Goal: Contribute content: Contribute content

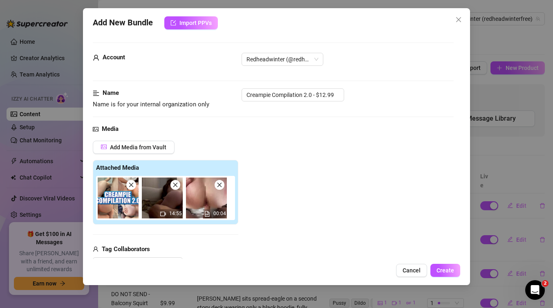
scroll to position [4, 0]
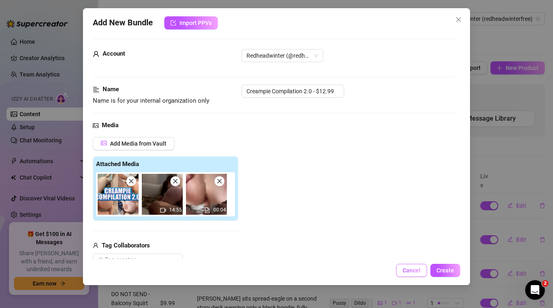
click at [407, 276] on button "Cancel" at bounding box center [411, 270] width 31 height 13
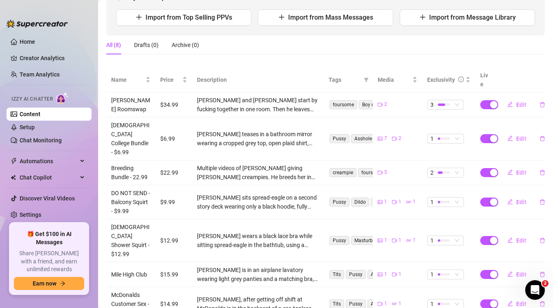
scroll to position [102, 0]
click at [525, 198] on span "Edit" at bounding box center [521, 201] width 10 height 7
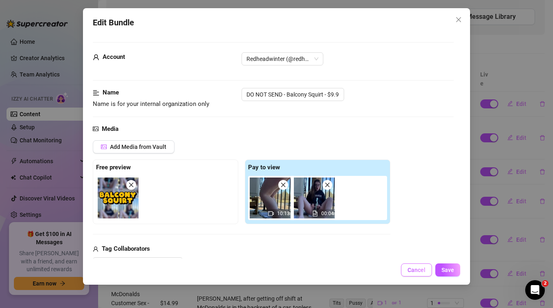
click at [422, 271] on span "Cancel" at bounding box center [416, 269] width 18 height 7
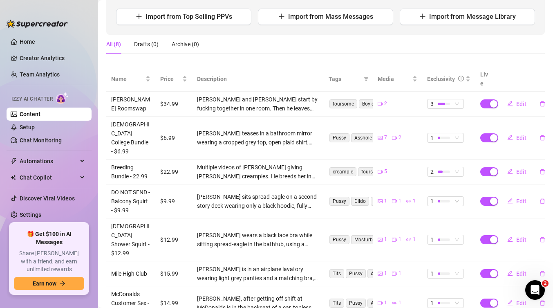
scroll to position [0, 0]
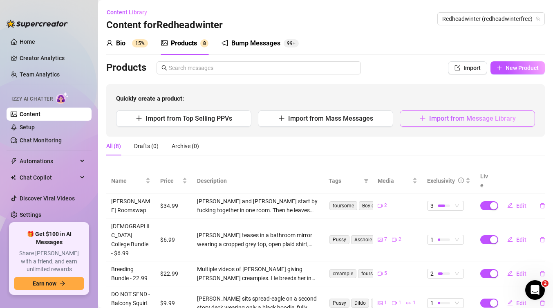
click at [416, 116] on button "Import from Message Library" at bounding box center [467, 118] width 135 height 16
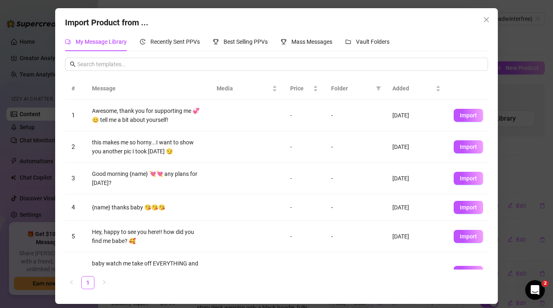
click at [35, 180] on div "Import Product from ... My Message Library Recently Sent PPVs Best Selling PPVs…" at bounding box center [276, 154] width 553 height 308
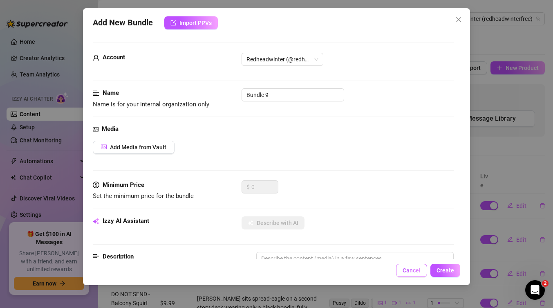
click at [416, 270] on span "Cancel" at bounding box center [411, 270] width 18 height 7
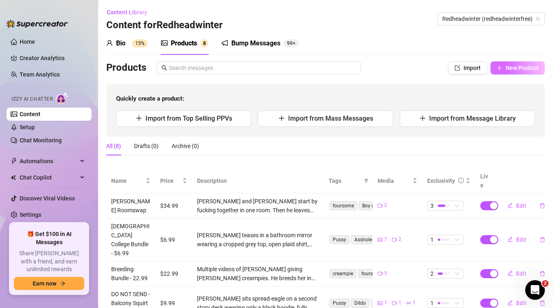
click at [502, 70] on icon "plus" at bounding box center [499, 68] width 6 height 6
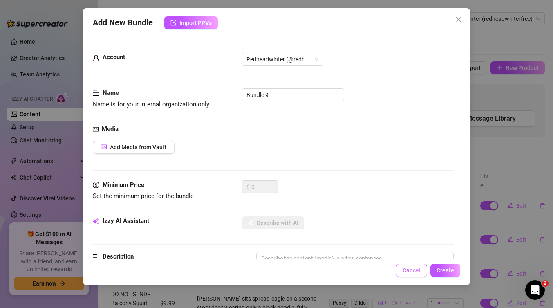
click at [407, 264] on button "Cancel" at bounding box center [411, 270] width 31 height 13
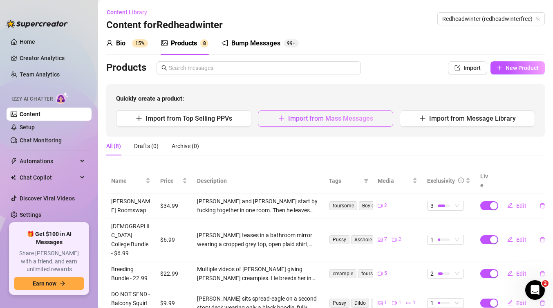
click at [313, 122] on button "Import from Mass Messages" at bounding box center [325, 118] width 135 height 16
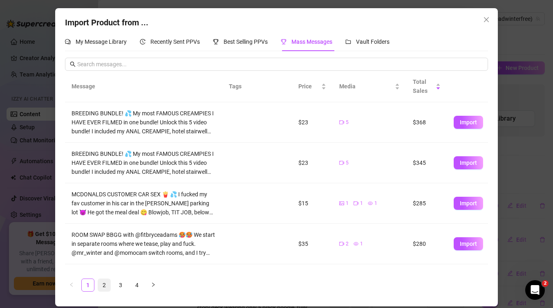
click at [105, 285] on link "2" at bounding box center [104, 285] width 12 height 12
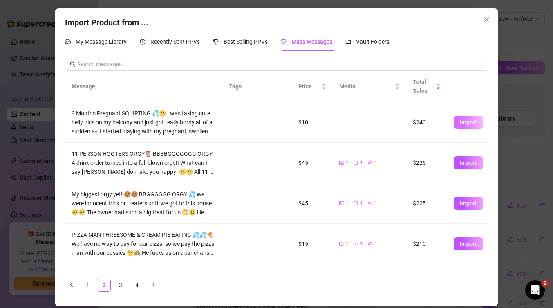
click at [471, 123] on span "Import" at bounding box center [468, 122] width 17 height 7
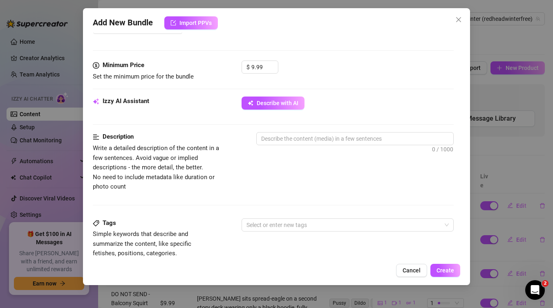
scroll to position [239, 0]
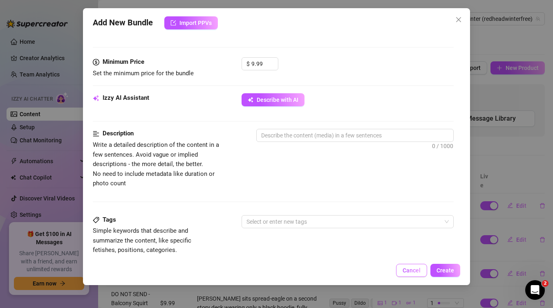
click at [411, 270] on span "Cancel" at bounding box center [411, 270] width 18 height 7
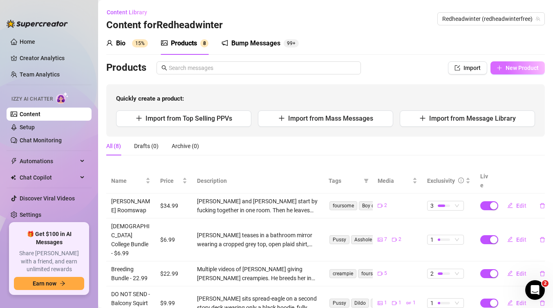
click at [533, 67] on span "New Product" at bounding box center [521, 68] width 33 height 7
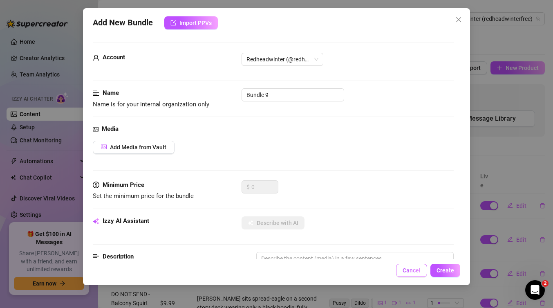
click at [417, 266] on button "Cancel" at bounding box center [411, 270] width 31 height 13
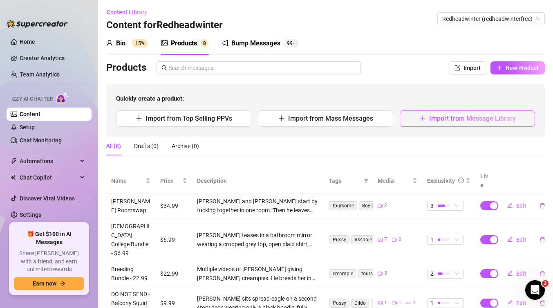
click at [465, 117] on span "Import from Message Library" at bounding box center [472, 118] width 87 height 8
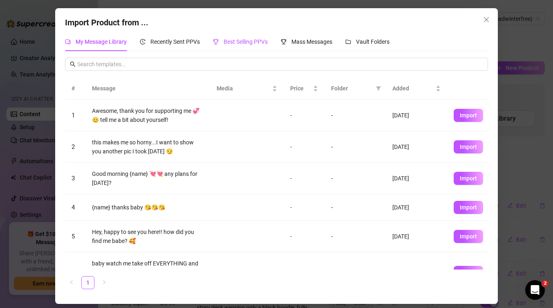
click at [267, 37] on div "Best Selling PPVs" at bounding box center [240, 41] width 55 height 9
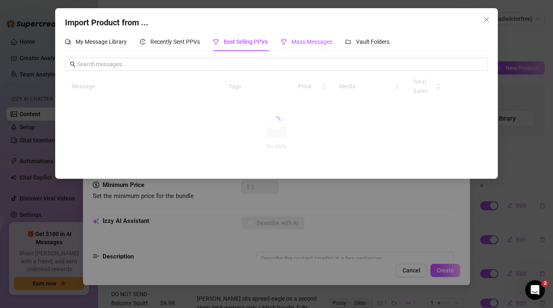
click at [319, 40] on span "Mass Messages" at bounding box center [311, 41] width 41 height 7
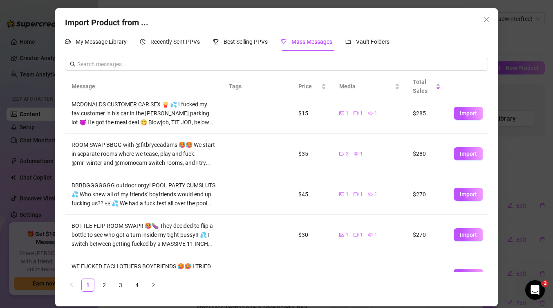
scroll to position [91, 0]
click at [468, 191] on span "Import" at bounding box center [468, 193] width 17 height 7
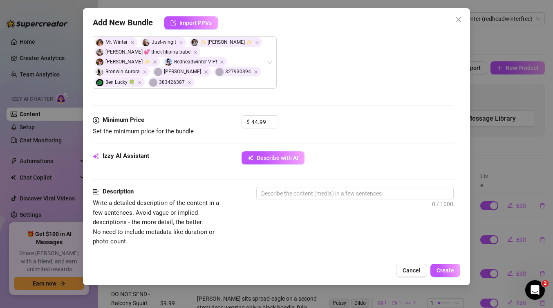
scroll to position [223, 0]
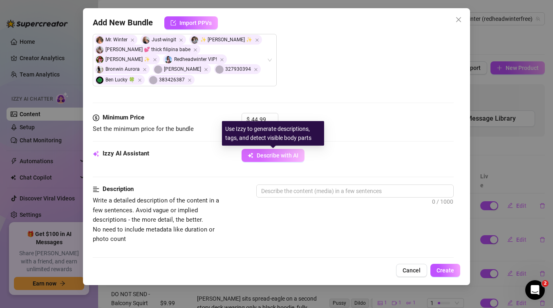
click at [298, 155] on button "Describe with AI" at bounding box center [272, 155] width 63 height 13
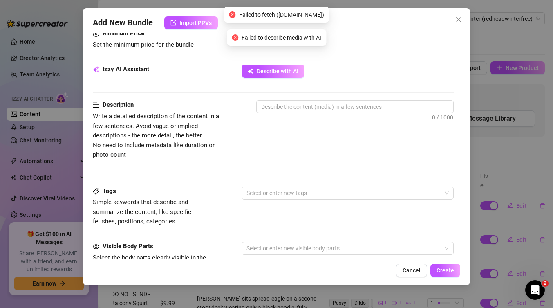
scroll to position [211, 0]
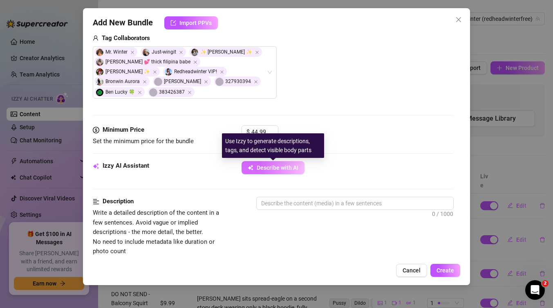
click at [288, 170] on span "Describe with AI" at bounding box center [278, 167] width 42 height 7
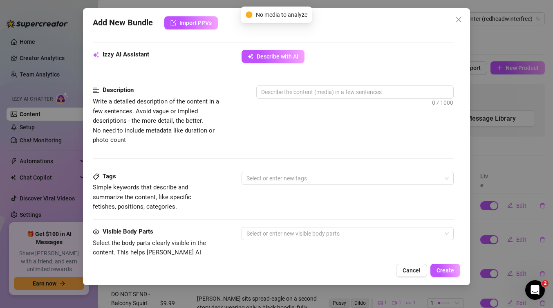
scroll to position [322, 0]
click at [282, 179] on div at bounding box center [343, 177] width 200 height 11
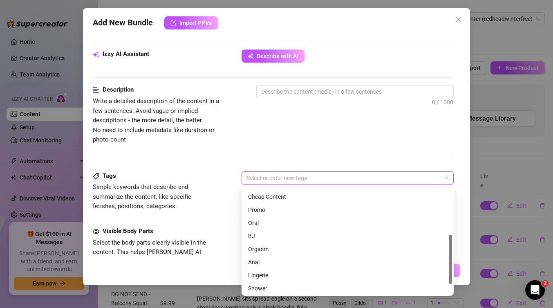
scroll to position [93, 0]
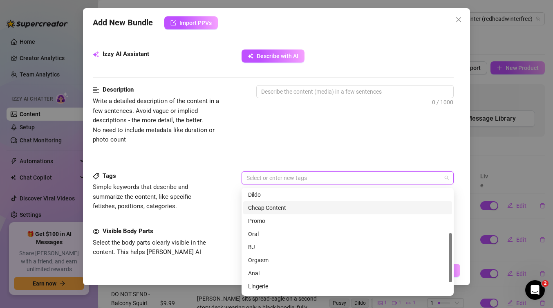
click at [298, 150] on div "Description Write a detailed description of the content in a few sentences. Avo…" at bounding box center [273, 128] width 361 height 86
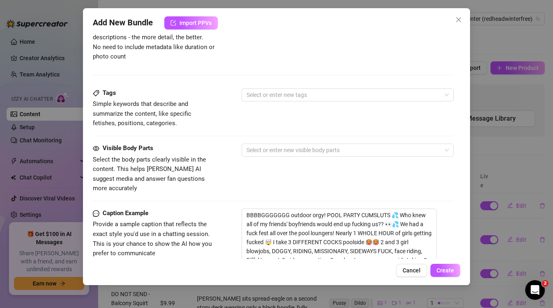
scroll to position [407, 0]
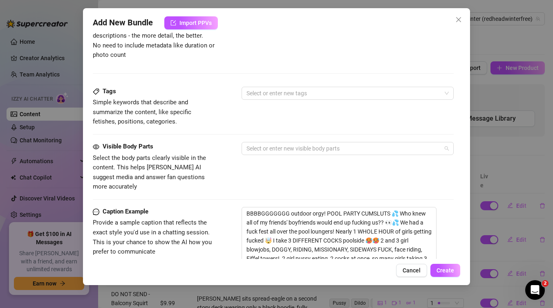
click at [298, 150] on div at bounding box center [343, 148] width 200 height 11
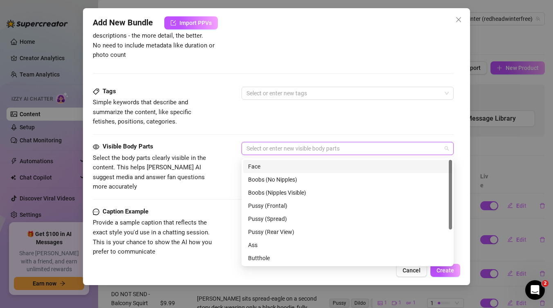
click at [298, 151] on div at bounding box center [343, 148] width 200 height 11
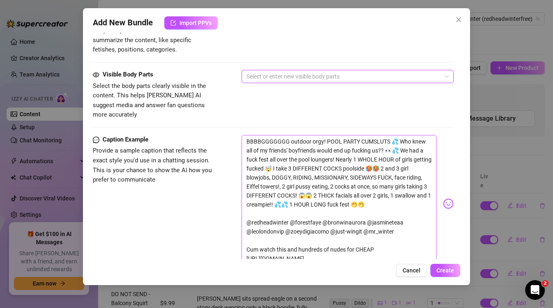
scroll to position [479, 0]
click at [283, 175] on textarea "BBBBGGGGGGG outdoor orgy! POOL PARTY CUMSLUTS 💦 Who knew all of my friends' boy…" at bounding box center [338, 199] width 195 height 130
drag, startPoint x: 365, startPoint y: 201, endPoint x: 211, endPoint y: 100, distance: 184.9
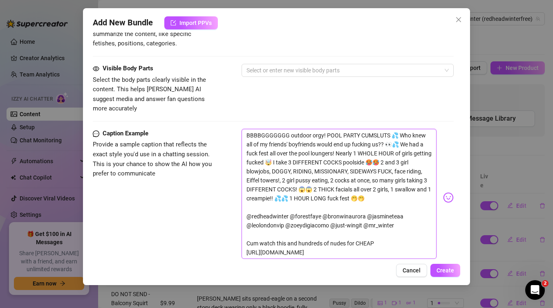
scroll to position [527, 0]
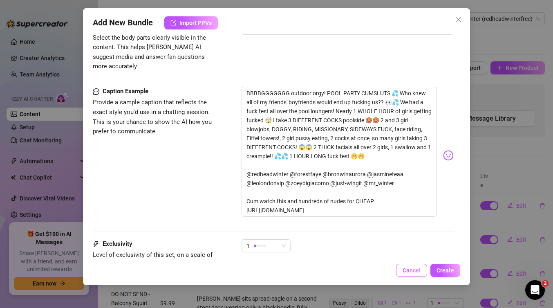
click at [407, 268] on span "Cancel" at bounding box center [411, 270] width 18 height 7
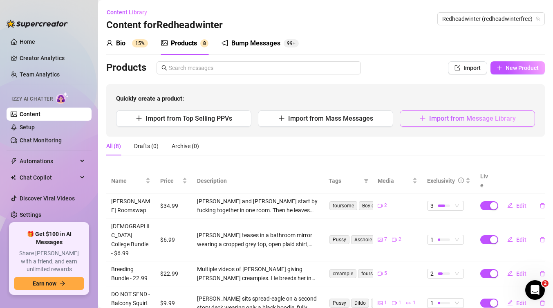
click at [465, 116] on span "Import from Message Library" at bounding box center [472, 118] width 87 height 8
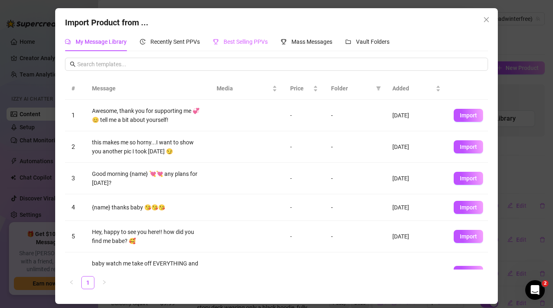
click at [243, 35] on div "Best Selling PPVs" at bounding box center [240, 41] width 55 height 19
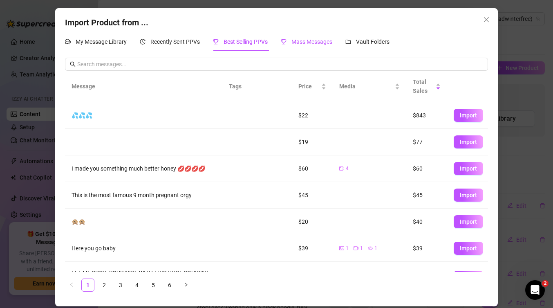
click at [312, 40] on span "Mass Messages" at bounding box center [311, 41] width 41 height 7
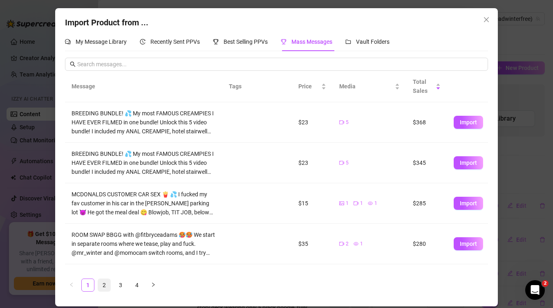
click at [99, 287] on link "2" at bounding box center [104, 285] width 12 height 12
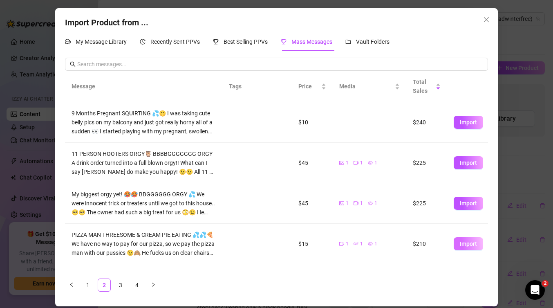
click at [463, 244] on span "Import" at bounding box center [468, 243] width 17 height 7
type textarea "PIZZA MAN THREESOME & CREAM PIE EATING 💦💦🍕We have no way to pay for our pizza, …"
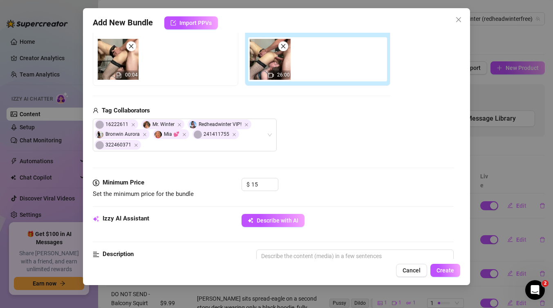
scroll to position [69, 0]
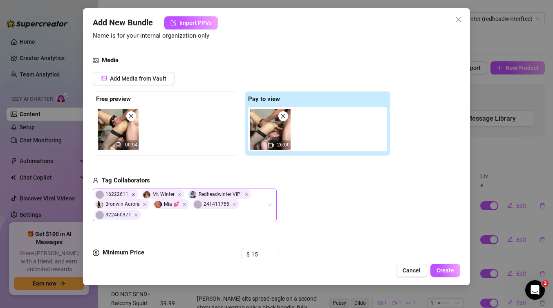
click at [132, 193] on icon "Close" at bounding box center [133, 194] width 4 height 4
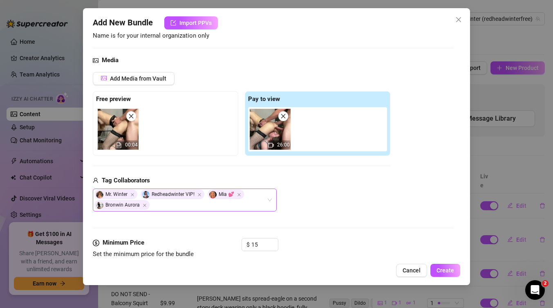
click at [241, 194] on span "Mia 💕" at bounding box center [226, 194] width 36 height 10
click at [238, 194] on icon "Close" at bounding box center [238, 194] width 3 height 3
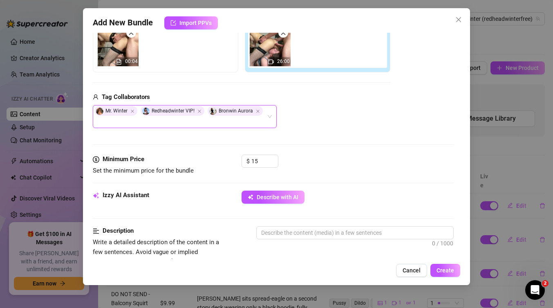
scroll to position [244, 0]
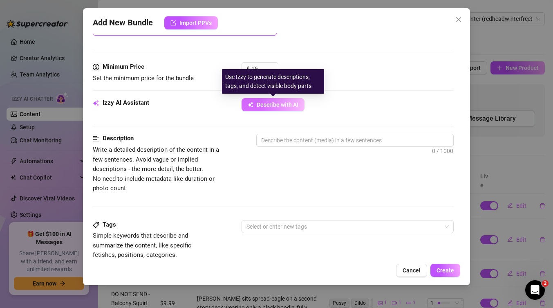
click at [288, 103] on span "Describe with AI" at bounding box center [278, 104] width 42 height 7
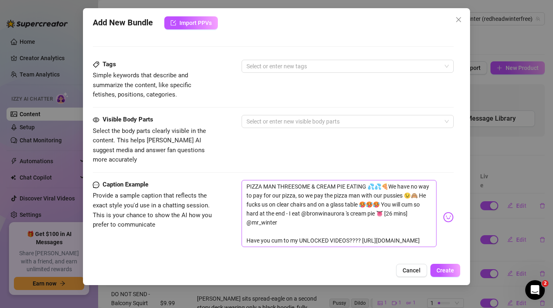
scroll to position [313, 0]
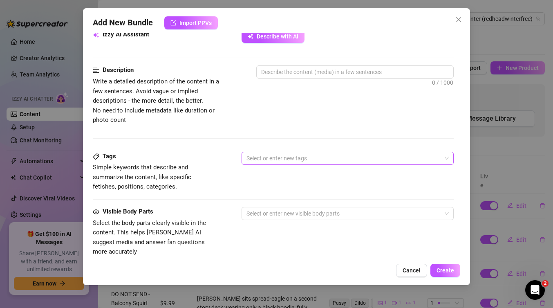
click at [340, 159] on div at bounding box center [343, 157] width 200 height 11
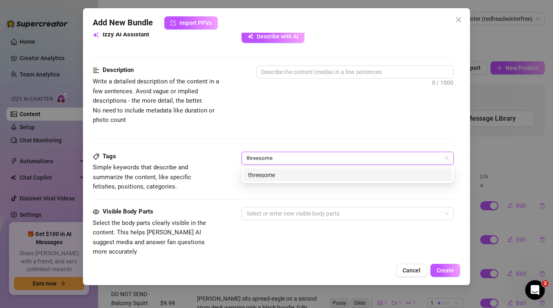
type input "threesome"
type input "creampie"
type input "creampie eating"
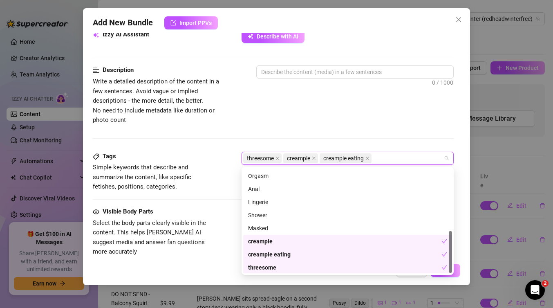
scroll to position [157, 0]
click at [350, 96] on div "0 / 1000" at bounding box center [354, 82] width 197 height 35
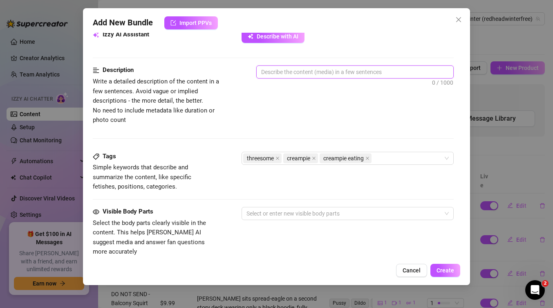
click at [343, 72] on textarea at bounding box center [355, 72] width 197 height 12
type textarea "R"
type textarea "Re"
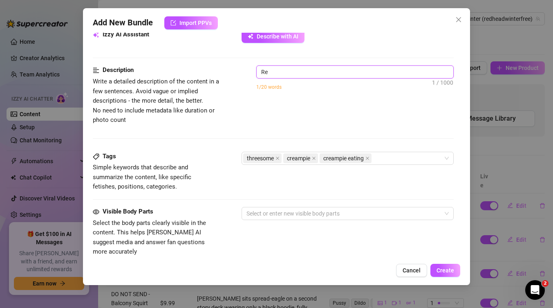
type textarea "Ren"
type textarea "[PERSON_NAME]"
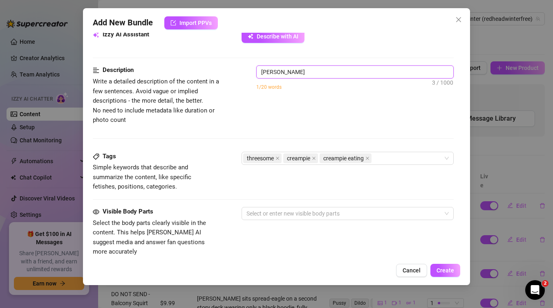
type textarea "[PERSON_NAME]"
type textarea "[PERSON_NAME] a"
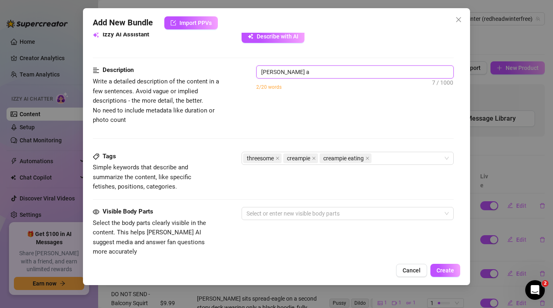
type textarea "[PERSON_NAME] an"
type textarea "[PERSON_NAME] and"
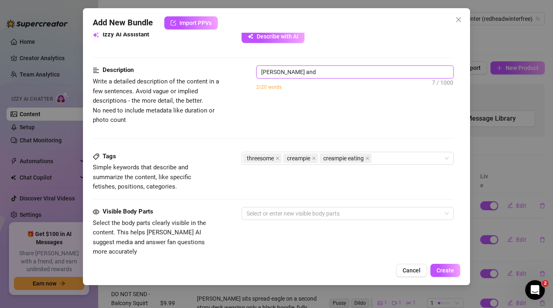
type textarea "[PERSON_NAME] and"
type textarea "[PERSON_NAME] and b"
type textarea "[PERSON_NAME] and b="
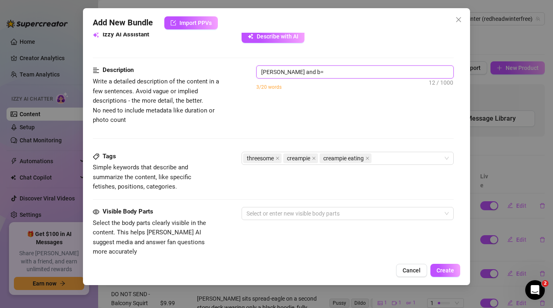
type textarea "[PERSON_NAME] and b=B"
type textarea "[PERSON_NAME] and b="
type textarea "[PERSON_NAME] and b"
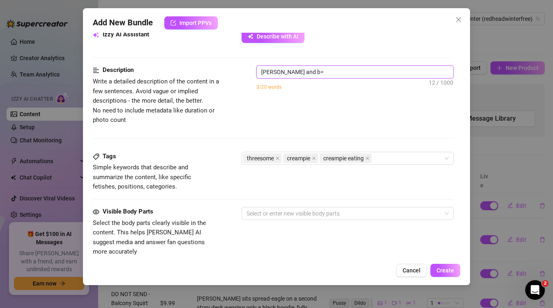
type textarea "[PERSON_NAME] and b"
type textarea "[PERSON_NAME] and"
type textarea "[PERSON_NAME] and B"
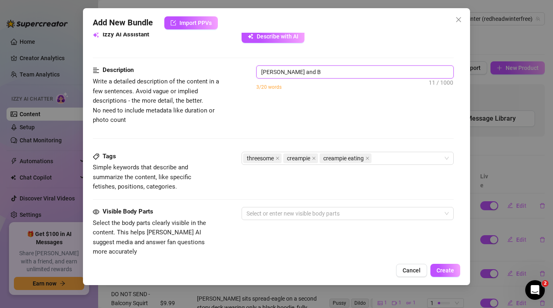
type textarea "[PERSON_NAME] and Br"
type textarea "[PERSON_NAME] and Bro"
type textarea "[PERSON_NAME] and Bron"
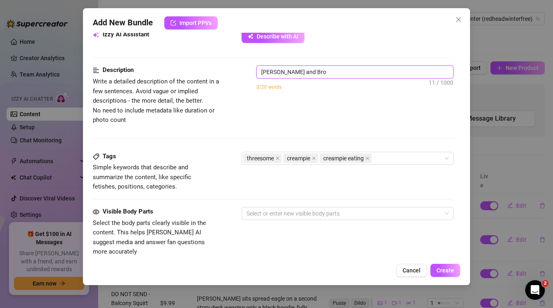
type textarea "[PERSON_NAME] and Bron"
type textarea "[PERSON_NAME] and [PERSON_NAME]"
type textarea "[PERSON_NAME] and Bronwi"
type textarea "[PERSON_NAME] and [PERSON_NAME]"
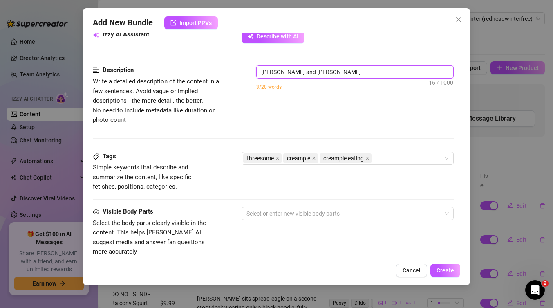
type textarea "[PERSON_NAME] and [PERSON_NAME]"
type textarea "[PERSON_NAME] and [PERSON_NAME] o"
type textarea "[PERSON_NAME] and [PERSON_NAME] or"
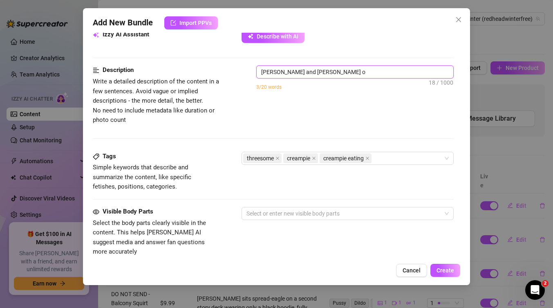
type textarea "[PERSON_NAME] and [PERSON_NAME] or"
type textarea "[PERSON_NAME] and [PERSON_NAME]"
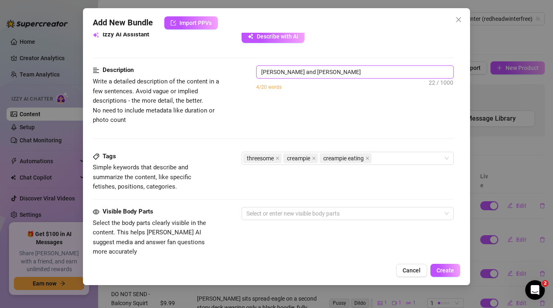
type textarea "[PERSON_NAME] and [PERSON_NAME] order"
type textarea "[PERSON_NAME] and [PERSON_NAME] order a"
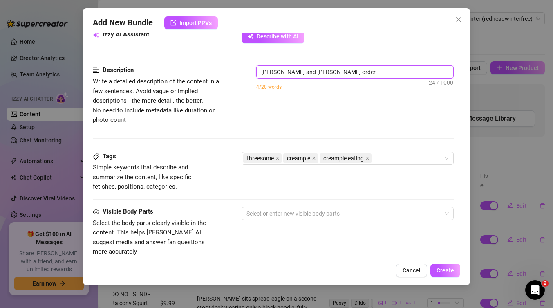
type textarea "[PERSON_NAME] and [PERSON_NAME] order a"
type textarea "[PERSON_NAME] and [PERSON_NAME] order a p"
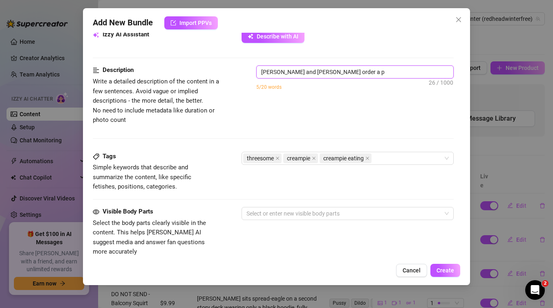
type textarea "[PERSON_NAME] and [PERSON_NAME] order a pi"
type textarea "[PERSON_NAME] and [PERSON_NAME] order a piz"
type textarea "[PERSON_NAME] and [PERSON_NAME] order a pizz"
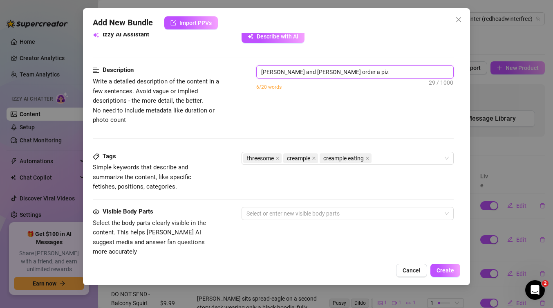
type textarea "[PERSON_NAME] and [PERSON_NAME] order a pizz"
type textarea "[PERSON_NAME] and [PERSON_NAME] order a pizza"
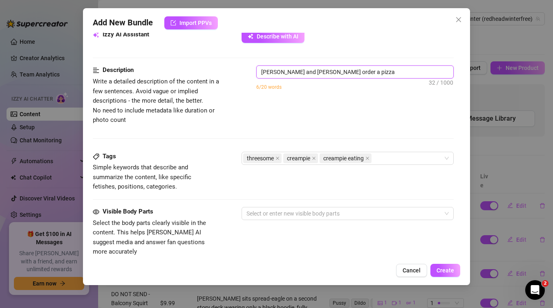
type textarea "[PERSON_NAME] and [PERSON_NAME] order a pizza a"
type textarea "[PERSON_NAME] and [PERSON_NAME] order a pizza an"
type textarea "[PERSON_NAME] and [PERSON_NAME] order a pizza and"
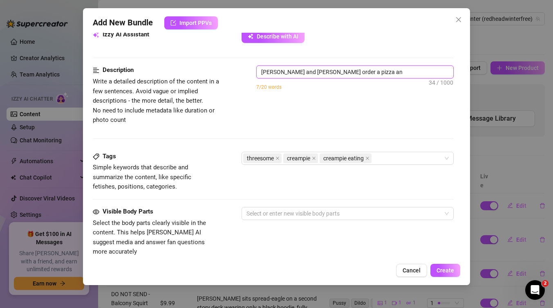
type textarea "[PERSON_NAME] and [PERSON_NAME] order a pizza and"
type textarea "[PERSON_NAME] and [PERSON_NAME] order a pizza and c"
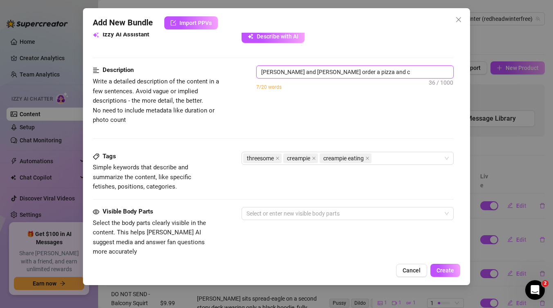
type textarea "[PERSON_NAME] and [PERSON_NAME] order a pizza and ca"
type textarea "[PERSON_NAME] and [PERSON_NAME] order a pizza and can"
type textarea "[PERSON_NAME] and [PERSON_NAME] order a pizza and [PERSON_NAME]"
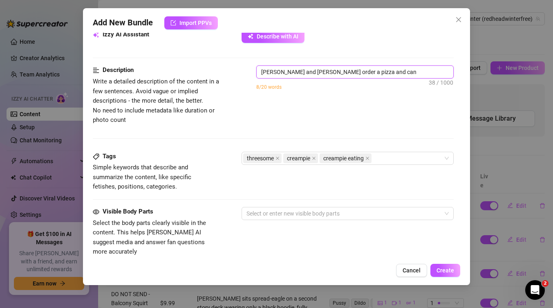
type textarea "[PERSON_NAME] and [PERSON_NAME] order a pizza and [PERSON_NAME]"
type textarea "[PERSON_NAME] and [PERSON_NAME] order a pizza and canno"
type textarea "[PERSON_NAME] and [PERSON_NAME] order a pizza and cannot"
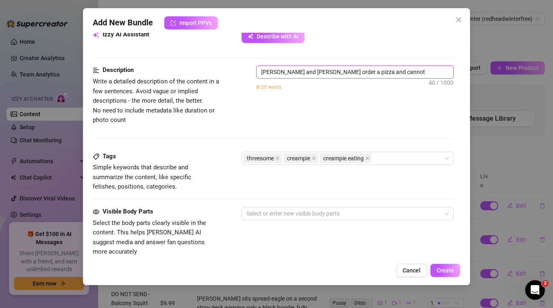
type textarea "[PERSON_NAME] and [PERSON_NAME] order a pizza and cannot"
type textarea "[PERSON_NAME] and [PERSON_NAME] order a pizza and cannot p"
type textarea "[PERSON_NAME] and [PERSON_NAME] order a pizza and cannot pa"
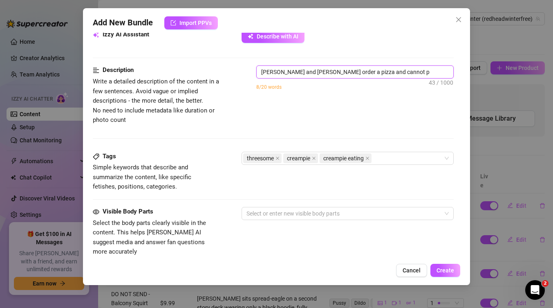
type textarea "[PERSON_NAME] and [PERSON_NAME] order a pizza and cannot pa"
type textarea "[PERSON_NAME] and [PERSON_NAME] order a pizza and cannot pay"
type textarea "[PERSON_NAME] and [PERSON_NAME] order a pizza and cannot pay."
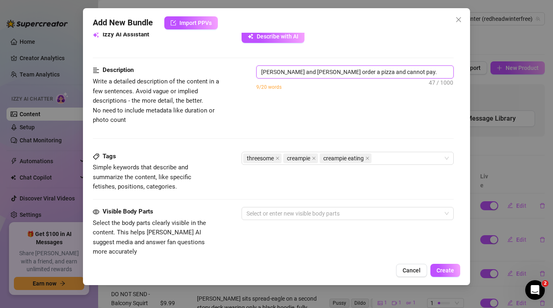
type textarea "[PERSON_NAME] and [PERSON_NAME] order a pizza and cannot pay."
type textarea "[PERSON_NAME] and [PERSON_NAME] order a pizza and cannot pay. T"
type textarea "[PERSON_NAME] and [PERSON_NAME] order a pizza and cannot pay. Th"
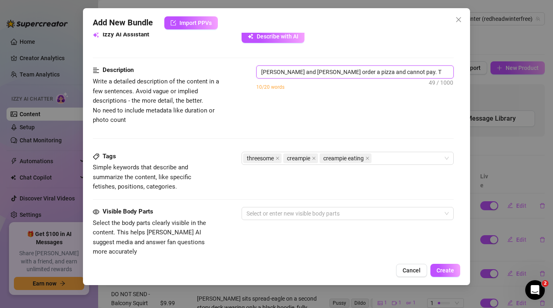
type textarea "[PERSON_NAME] and [PERSON_NAME] order a pizza and cannot pay. Th"
type textarea "[PERSON_NAME] and [PERSON_NAME] order a pizza and cannot pay. The"
type textarea "[PERSON_NAME] and [PERSON_NAME] order a pizza and cannot pay. They"
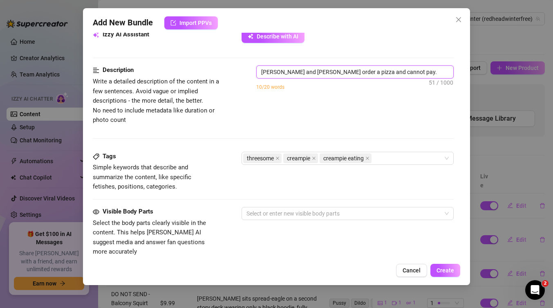
type textarea "[PERSON_NAME] and [PERSON_NAME] order a pizza and cannot pay. They"
type textarea "[PERSON_NAME] and [PERSON_NAME] order a pizza and cannot pay. They p"
type textarea "[PERSON_NAME] and [PERSON_NAME] order a pizza and cannot pay. They pa"
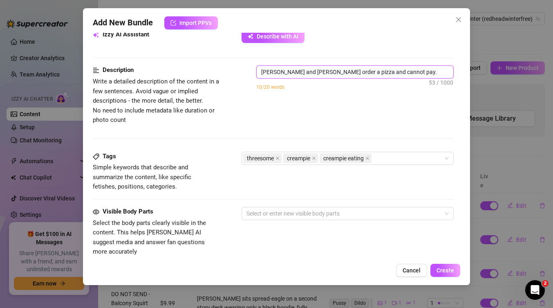
type textarea "[PERSON_NAME] and [PERSON_NAME] order a pizza and cannot pay. They pa"
type textarea "[PERSON_NAME] and [PERSON_NAME] order a pizza and cannot pay. They pay"
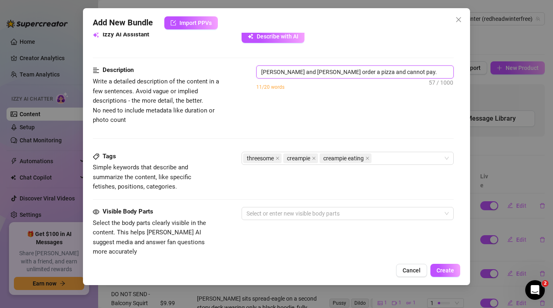
type textarea "[PERSON_NAME] and [PERSON_NAME] order a pizza and cannot pay. They pay t"
type textarea "[PERSON_NAME] and [PERSON_NAME] order a pizza and cannot pay. They pay th"
type textarea "[PERSON_NAME] and [PERSON_NAME] order a pizza and cannot pay. They pay the"
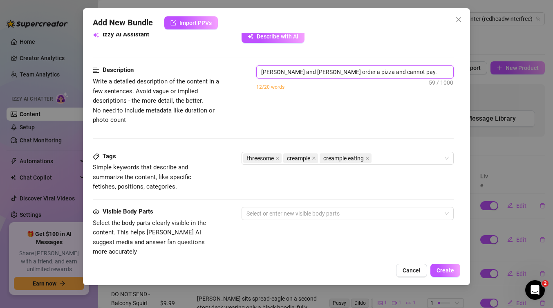
type textarea "[PERSON_NAME] and [PERSON_NAME] order a pizza and cannot pay. They pay the"
type textarea "[PERSON_NAME] and [PERSON_NAME] order a pizza and cannot pay. They pay the d"
type textarea "[PERSON_NAME] and [PERSON_NAME] order a pizza and cannot pay. They pay the de"
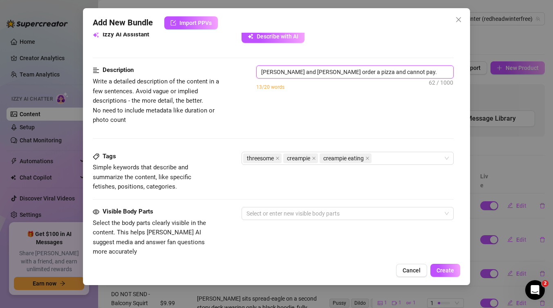
type textarea "[PERSON_NAME] and [PERSON_NAME] order a pizza and cannot pay. They pay the del"
type textarea "[PERSON_NAME] and [PERSON_NAME] order a pizza and cannot pay. They pay the deli"
type textarea "[PERSON_NAME] and [PERSON_NAME] order a pizza and cannot pay. They pay the deliv"
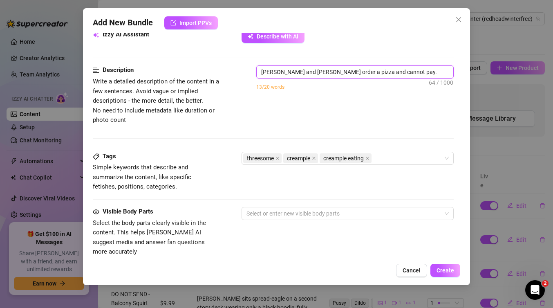
type textarea "[PERSON_NAME] and [PERSON_NAME] order a pizza and cannot pay. They pay the deliv"
type textarea "[PERSON_NAME] and [PERSON_NAME] order a pizza and cannot pay. They pay the deli…"
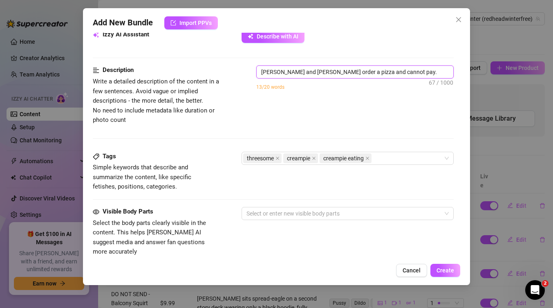
type textarea "[PERSON_NAME] and [PERSON_NAME] order a pizza and cannot pay. They pay the deli…"
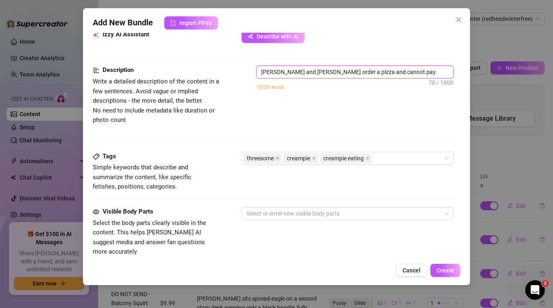
type textarea "[PERSON_NAME] and [PERSON_NAME] order a pizza and cannot pay. They pay the deli…"
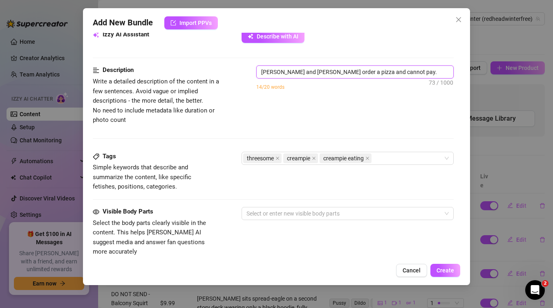
type textarea "[PERSON_NAME] and [PERSON_NAME] order a pizza and cannot pay. They pay the deli…"
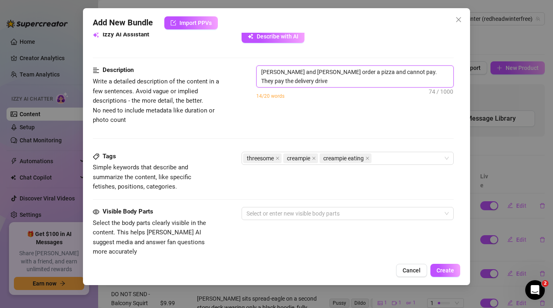
scroll to position [0, 0]
type textarea "[PERSON_NAME] and [PERSON_NAME] order a pizza and cannot pay. They pay the deli…"
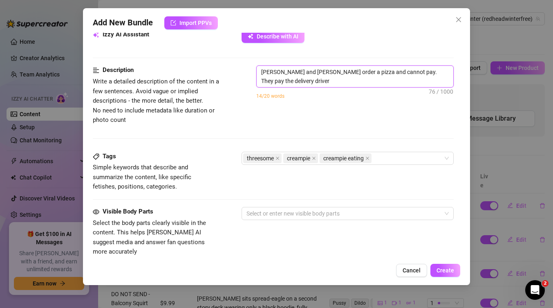
type textarea "[PERSON_NAME] and [PERSON_NAME] order a pizza and cannot pay. They pay the deli…"
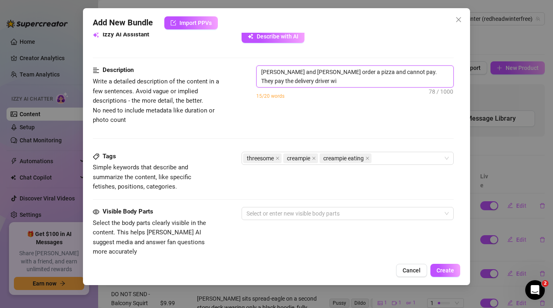
type textarea "[PERSON_NAME] and [PERSON_NAME] order a pizza and cannot pay. They pay the deli…"
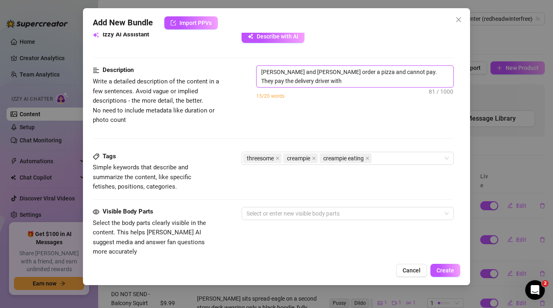
type textarea "[PERSON_NAME] and [PERSON_NAME] order a pizza and cannot pay. They pay the deli…"
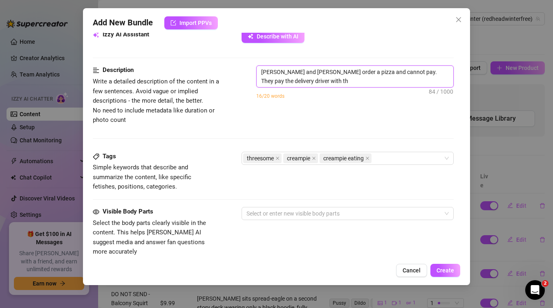
type textarea "[PERSON_NAME] and [PERSON_NAME] order a pizza and cannot pay. They pay the deli…"
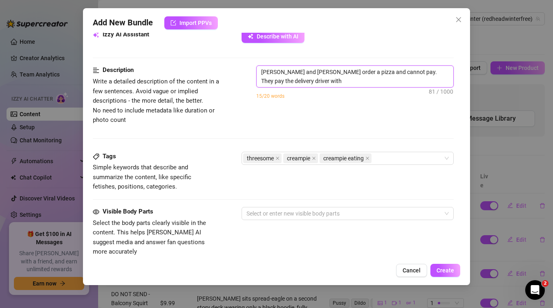
type textarea "[PERSON_NAME] and [PERSON_NAME] order a pizza and cannot pay. They pay the deli…"
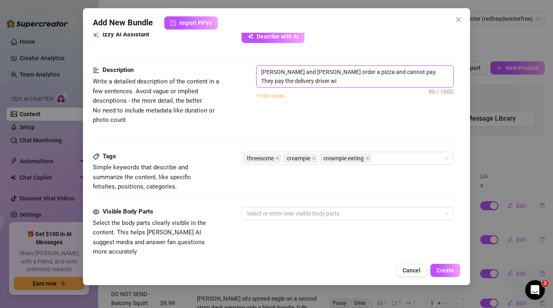
type textarea "[PERSON_NAME] and [PERSON_NAME] order a pizza and cannot pay. They pay the deli…"
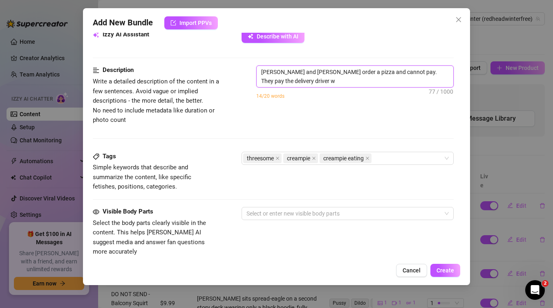
type textarea "[PERSON_NAME] and [PERSON_NAME] order a pizza and cannot pay. They pay the deli…"
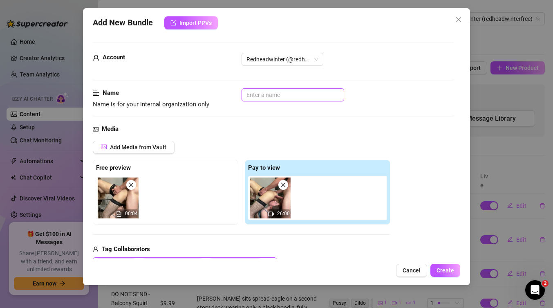
click at [333, 92] on input "text" at bounding box center [292, 94] width 103 height 13
click at [446, 268] on span "Create" at bounding box center [445, 270] width 18 height 7
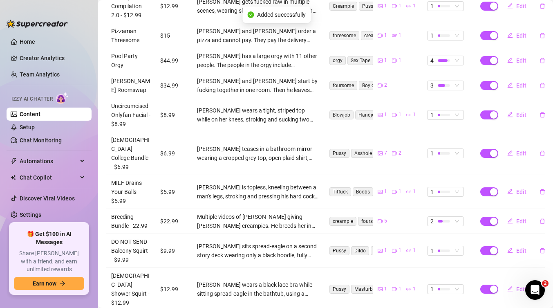
scroll to position [227, 0]
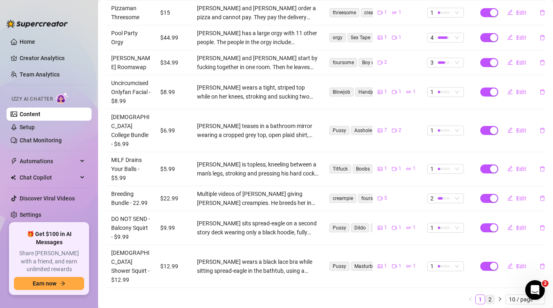
click at [491, 295] on link "2" at bounding box center [489, 299] width 9 height 9
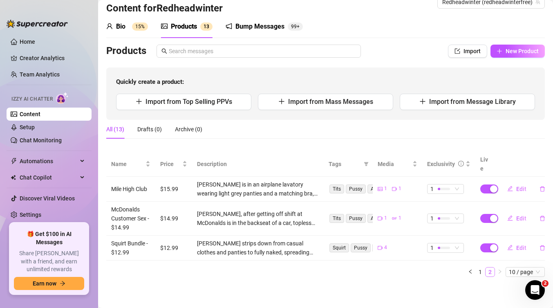
scroll to position [7, 0]
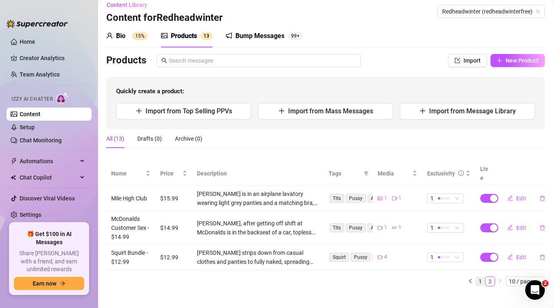
click at [480, 277] on link "1" at bounding box center [480, 281] width 9 height 9
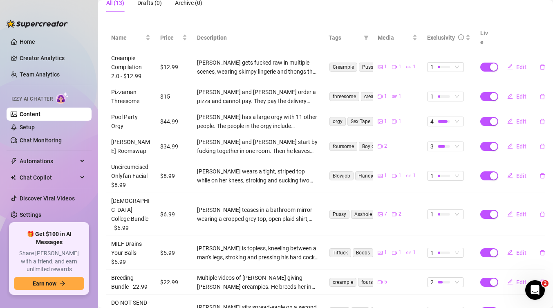
scroll to position [0, 0]
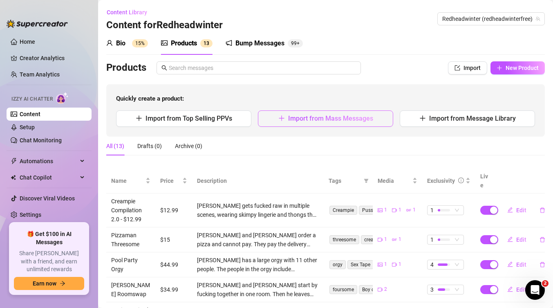
click at [387, 117] on button "Import from Mass Messages" at bounding box center [325, 118] width 135 height 16
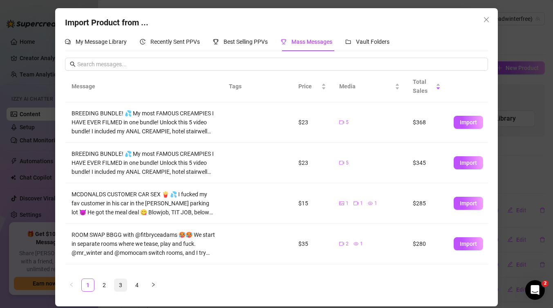
click at [123, 283] on link "3" at bounding box center [120, 285] width 12 height 12
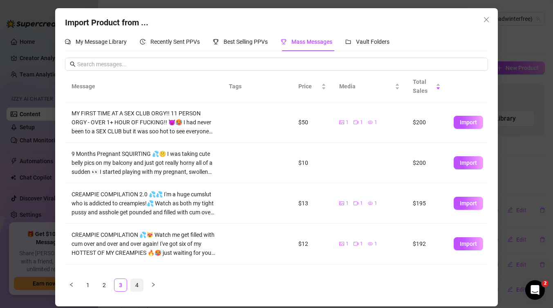
click at [138, 284] on link "4" at bounding box center [137, 285] width 12 height 12
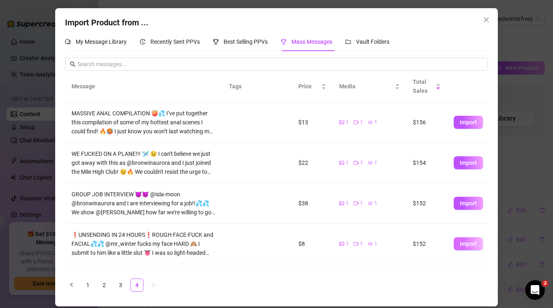
click at [466, 242] on span "Import" at bounding box center [468, 243] width 17 height 7
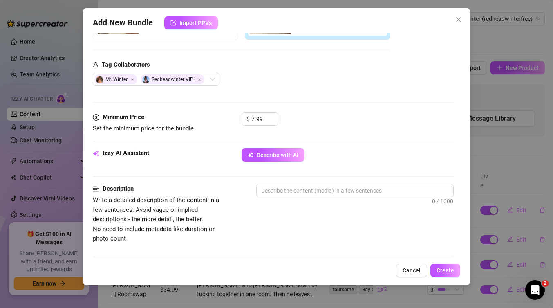
scroll to position [185, 0]
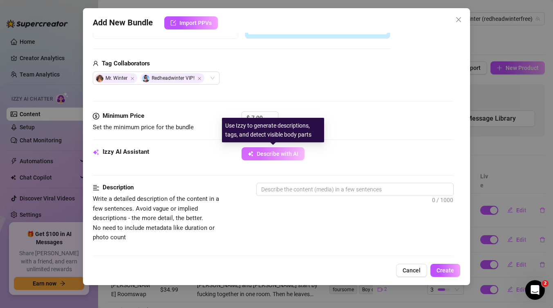
click at [300, 158] on button "Describe with AI" at bounding box center [272, 153] width 63 height 13
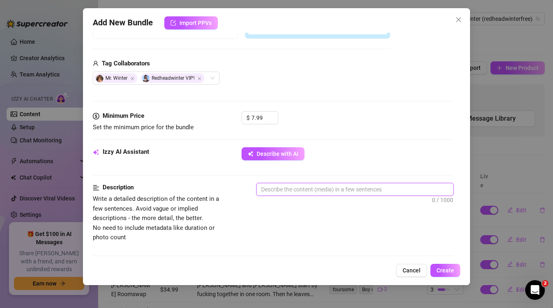
click at [293, 189] on textarea at bounding box center [355, 189] width 197 height 12
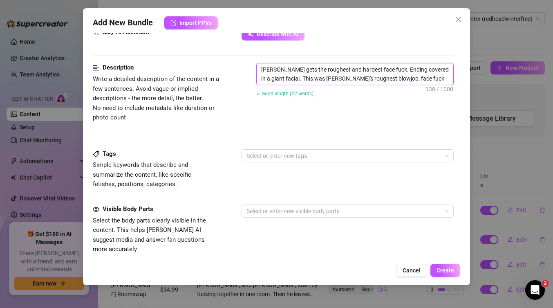
scroll to position [0, 0]
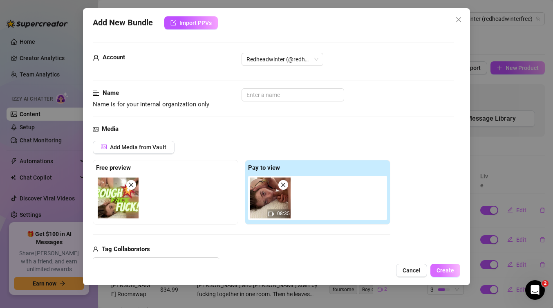
click at [450, 267] on span "Create" at bounding box center [445, 270] width 18 height 7
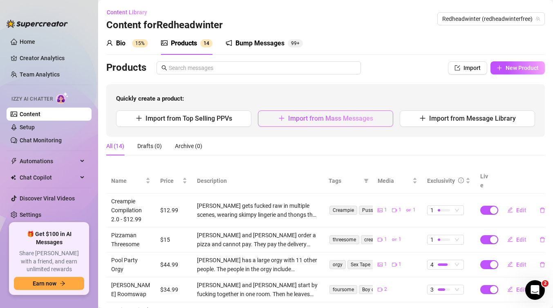
click at [365, 121] on span "Import from Mass Messages" at bounding box center [330, 118] width 85 height 8
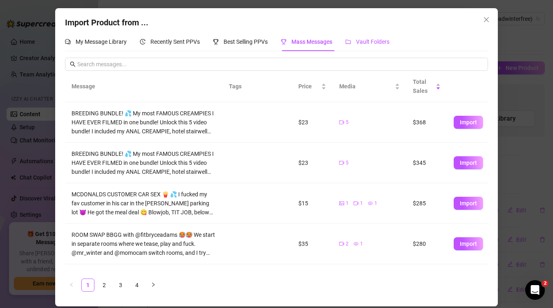
click at [370, 43] on span "Vault Folders" at bounding box center [373, 41] width 34 height 7
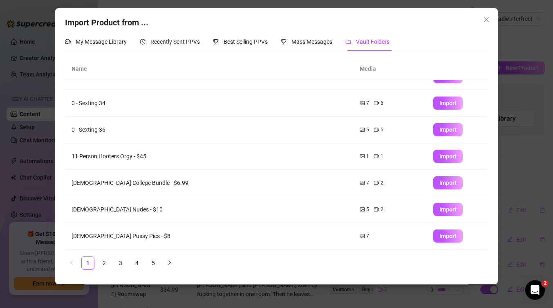
scroll to position [96, 0]
click at [103, 266] on link "2" at bounding box center [104, 263] width 12 height 12
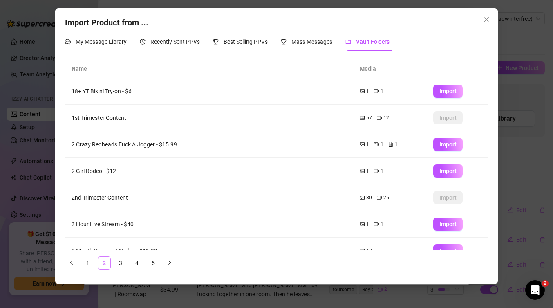
scroll to position [0, 0]
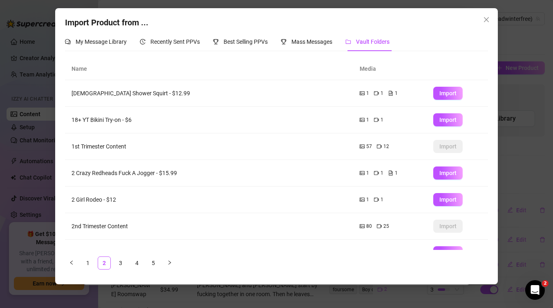
click at [113, 266] on ul "1 2 3 4 5" at bounding box center [276, 262] width 422 height 13
click at [144, 266] on ul "1 2 3 4 5" at bounding box center [276, 262] width 422 height 13
click at [153, 265] on link "5" at bounding box center [153, 263] width 12 height 12
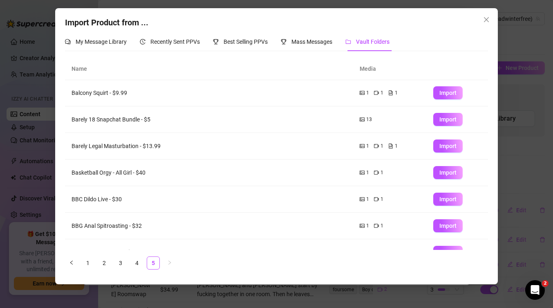
scroll to position [96, 0]
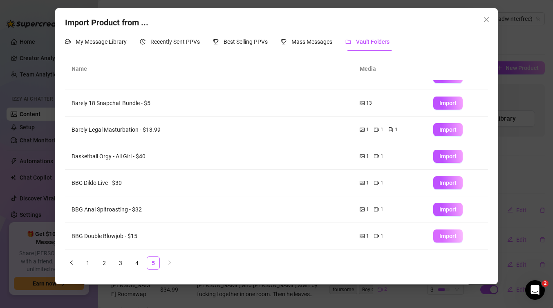
click at [455, 236] on span "Import" at bounding box center [447, 235] width 17 height 7
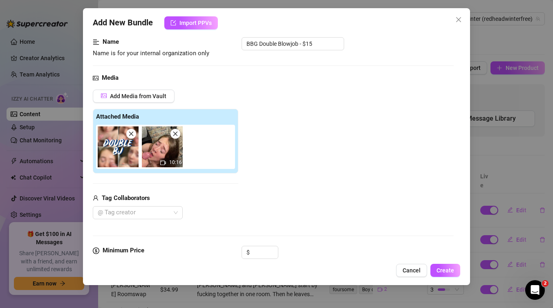
scroll to position [51, 0]
click at [257, 257] on input at bounding box center [264, 252] width 27 height 12
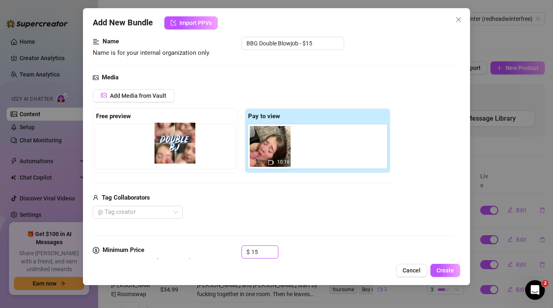
drag, startPoint x: 275, startPoint y: 149, endPoint x: 176, endPoint y: 145, distance: 99.3
click at [176, 145] on div "Free preview Pay to view 10:16" at bounding box center [241, 140] width 297 height 65
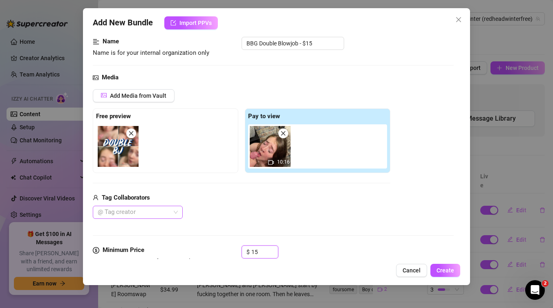
click at [156, 206] on div at bounding box center [133, 211] width 78 height 11
click at [159, 197] on div "Mr. Winter" at bounding box center [137, 195] width 77 height 9
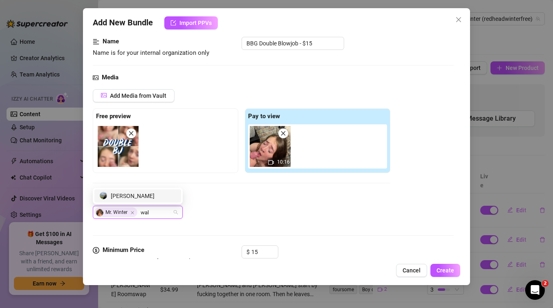
click at [137, 191] on div "[PERSON_NAME]" at bounding box center [137, 195] width 77 height 9
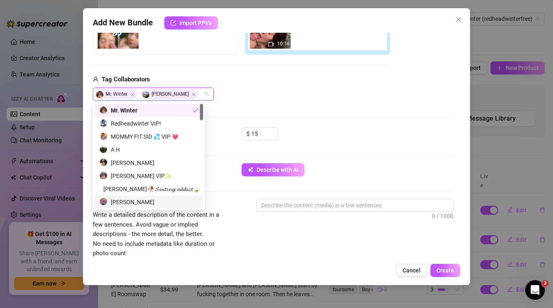
scroll to position [170, 0]
click at [313, 207] on textarea at bounding box center [355, 205] width 197 height 12
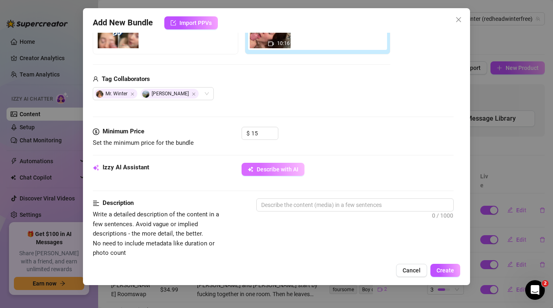
click at [292, 171] on span "Describe with AI" at bounding box center [278, 169] width 42 height 7
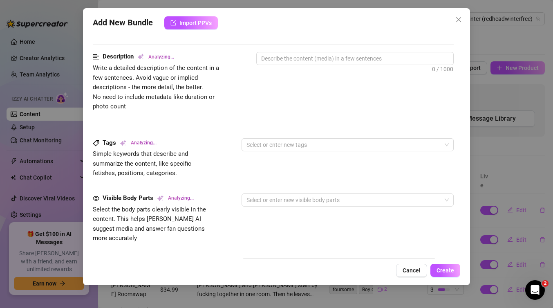
scroll to position [318, 0]
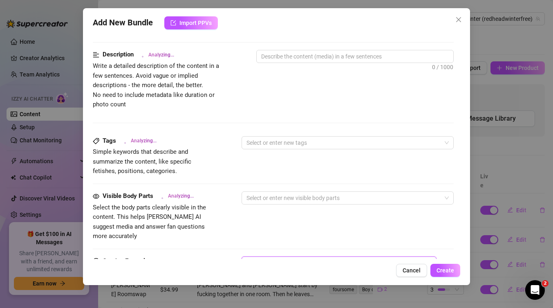
click at [269, 258] on textarea at bounding box center [338, 272] width 195 height 33
paste textarea "BBG DOUBLE BJ! 👅👅 I beg for their cum all over my face 🥵💦 Enjoy me on my knees,…"
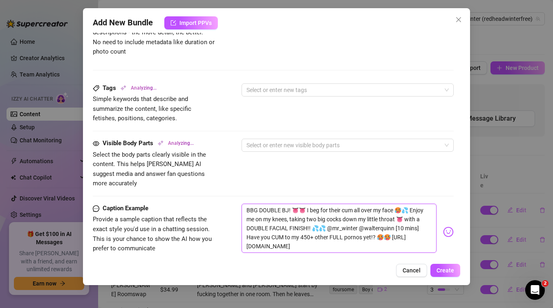
scroll to position [385, 0]
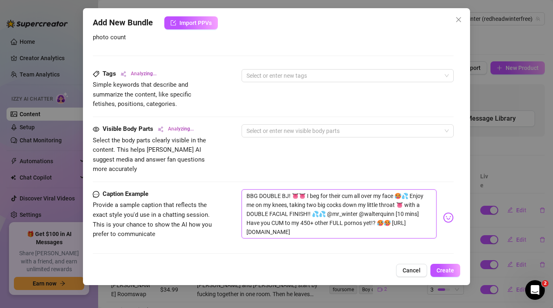
drag, startPoint x: 365, startPoint y: 222, endPoint x: 417, endPoint y: 205, distance: 55.0
click at [417, 205] on textarea "BBG DOUBLE BJ! 👅👅 I beg for their cum all over my face 🥵💦 Enjoy me on my knees,…" at bounding box center [338, 213] width 195 height 49
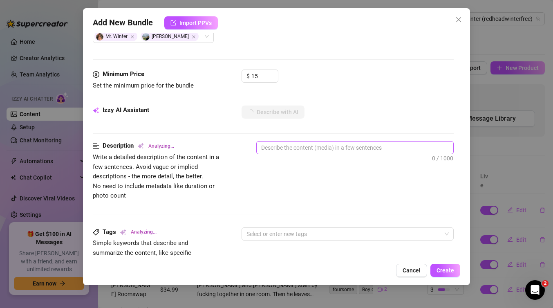
scroll to position [225, 0]
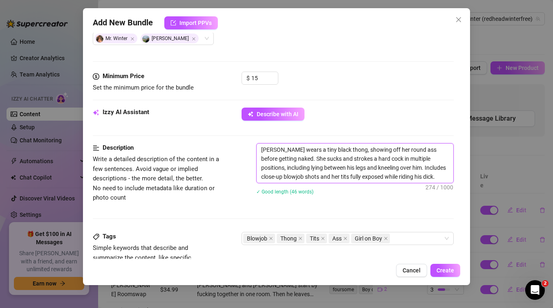
click at [342, 155] on textarea "[PERSON_NAME] wears a tiny black thong, showing off her round ass before gettin…" at bounding box center [355, 162] width 197 height 39
click at [376, 159] on textarea "[PERSON_NAME] wears a tiny black thong, showing off her round ass before gettin…" at bounding box center [355, 162] width 197 height 39
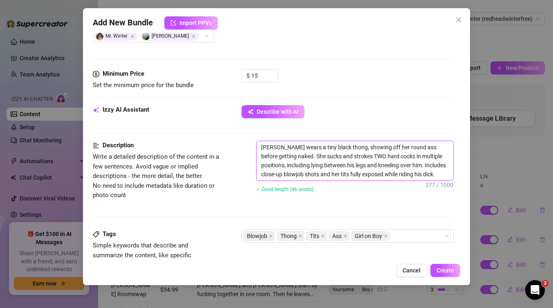
drag, startPoint x: 416, startPoint y: 176, endPoint x: 361, endPoint y: 175, distance: 55.2
click at [361, 175] on textarea "[PERSON_NAME] wears a tiny black thong, showing off her round ass before gettin…" at bounding box center [355, 160] width 197 height 39
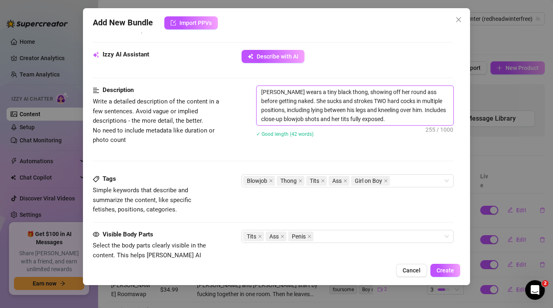
scroll to position [284, 0]
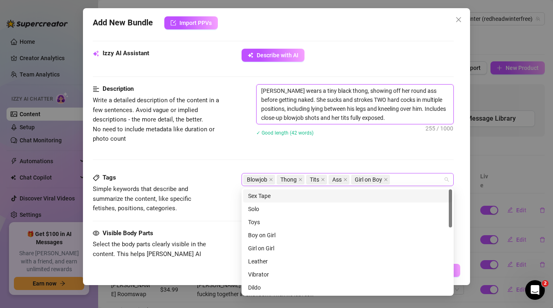
click at [407, 181] on div "Blowjob Thong Tits Ass Girl on Boy" at bounding box center [343, 179] width 200 height 11
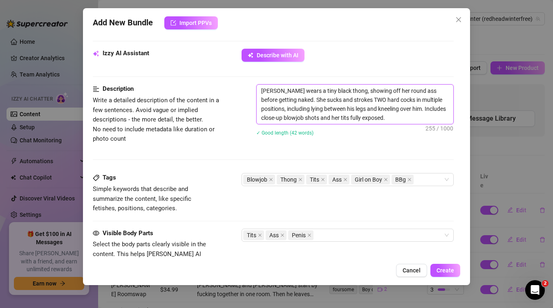
click at [405, 117] on textarea "[PERSON_NAME] wears a tiny black thong, showing off her round ass before gettin…" at bounding box center [355, 104] width 197 height 39
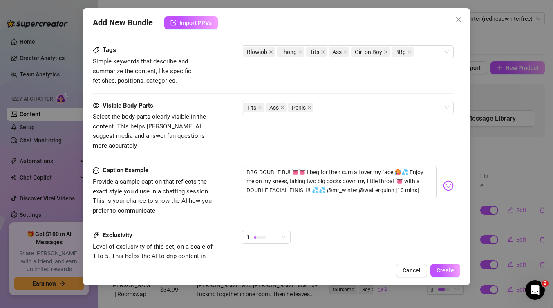
scroll to position [475, 0]
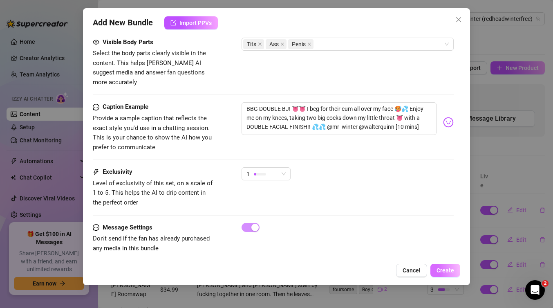
click at [440, 273] on button "Create" at bounding box center [445, 270] width 30 height 13
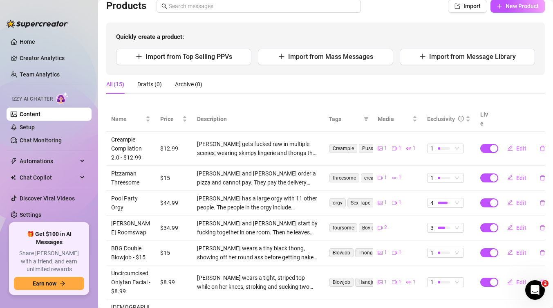
scroll to position [0, 0]
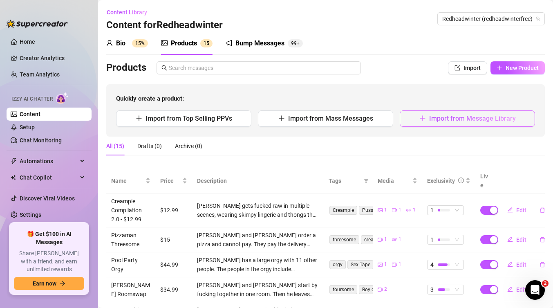
click at [500, 120] on span "Import from Message Library" at bounding box center [472, 118] width 87 height 8
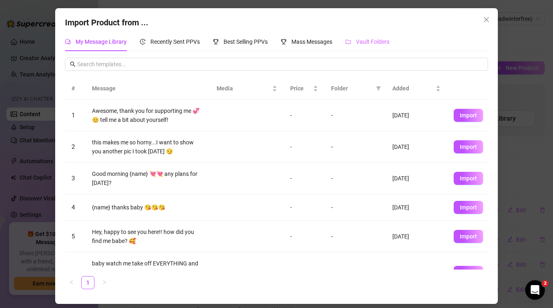
click at [361, 50] on div "Vault Folders" at bounding box center [367, 41] width 44 height 19
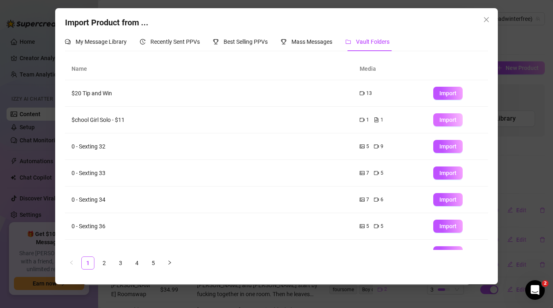
click at [445, 118] on span "Import" at bounding box center [447, 119] width 17 height 7
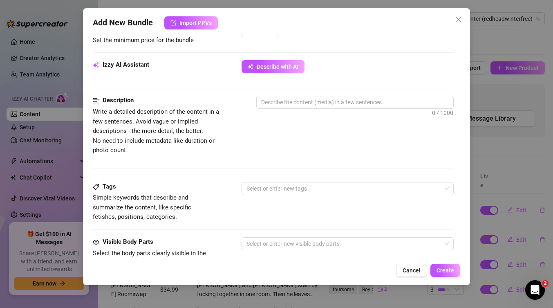
scroll to position [277, 0]
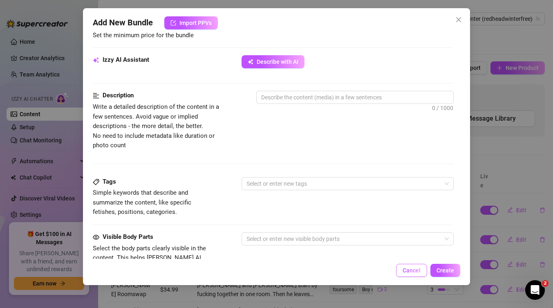
click at [417, 271] on span "Cancel" at bounding box center [411, 270] width 18 height 7
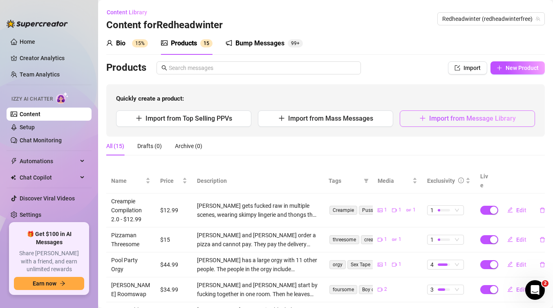
click at [482, 115] on span "Import from Message Library" at bounding box center [472, 118] width 87 height 8
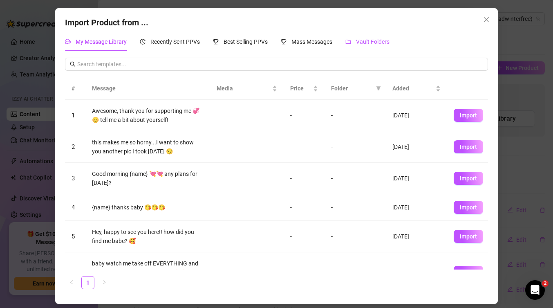
click at [354, 40] on div "Vault Folders" at bounding box center [367, 41] width 44 height 9
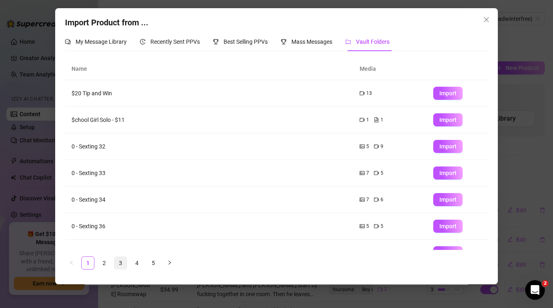
click at [121, 264] on link "3" at bounding box center [120, 263] width 12 height 12
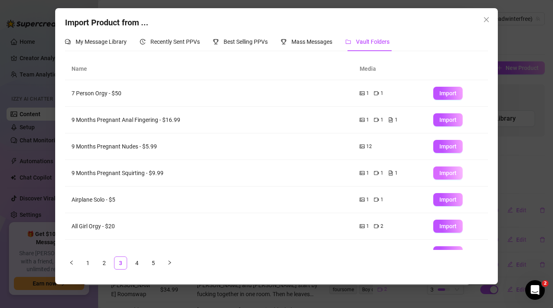
click at [444, 169] on button "Import" at bounding box center [447, 172] width 29 height 13
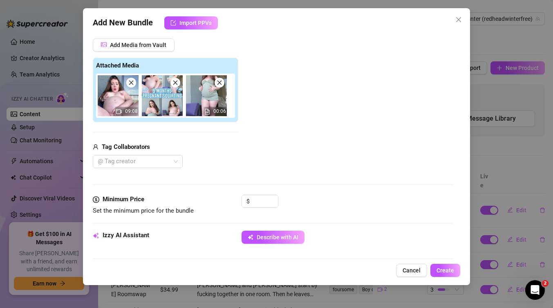
scroll to position [105, 0]
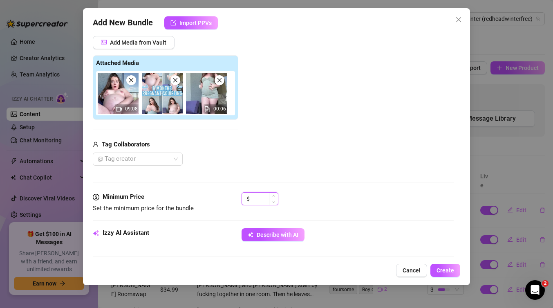
click at [262, 199] on input at bounding box center [264, 198] width 27 height 12
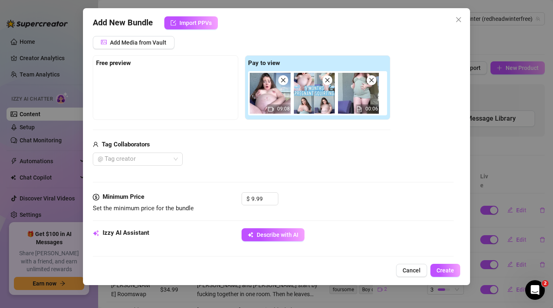
click at [350, 119] on div "Add Media from Vault Free preview Pay to view 09:08 00:06 Tag Collaborators @ T…" at bounding box center [241, 101] width 297 height 130
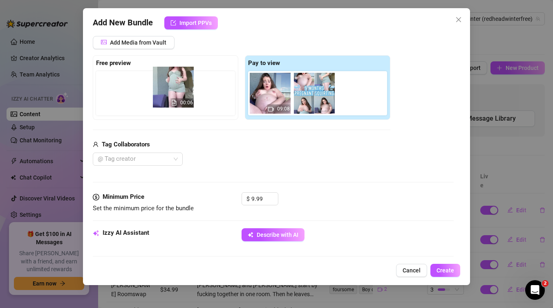
drag, startPoint x: 364, startPoint y: 96, endPoint x: 173, endPoint y: 90, distance: 191.7
click at [172, 90] on div "Free preview Pay to view 09:08 00:06" at bounding box center [241, 87] width 297 height 65
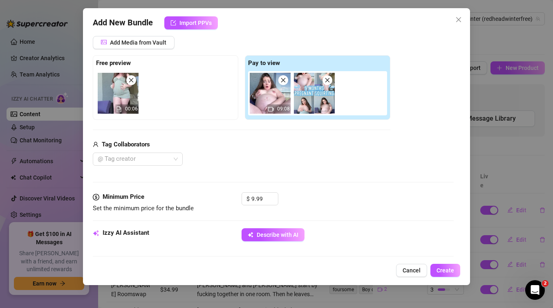
click at [331, 79] on span at bounding box center [327, 80] width 10 height 10
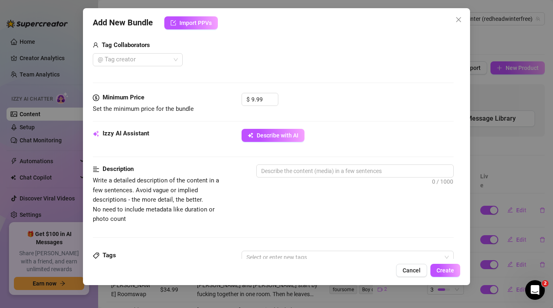
scroll to position [221, 0]
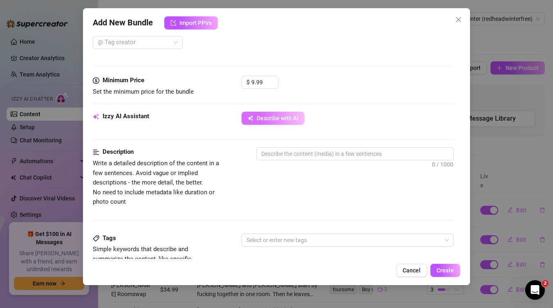
click at [290, 119] on span "Describe with AI" at bounding box center [278, 118] width 42 height 7
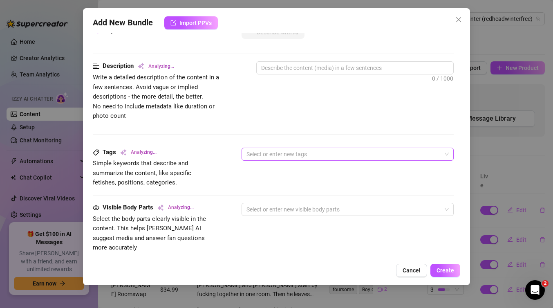
scroll to position [342, 0]
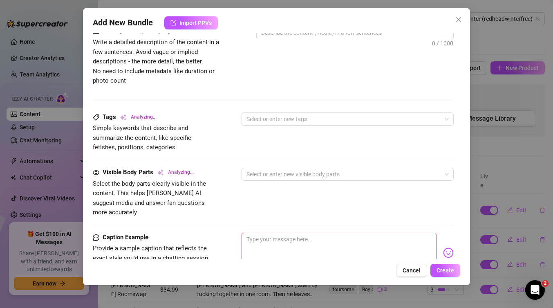
click at [266, 232] on textarea at bounding box center [338, 248] width 195 height 33
paste textarea ""9 Months Pregnant SQUIRTING 💦🤫 I was taking cute belly pics on my balcony and …"
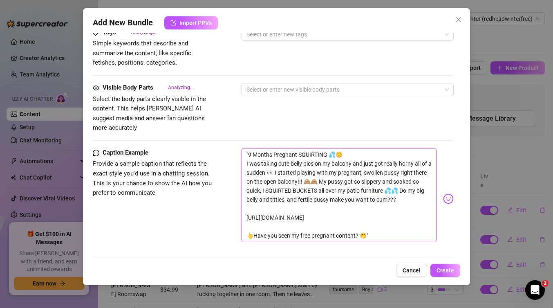
scroll to position [488, 0]
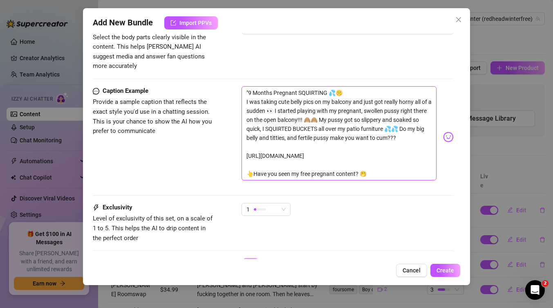
drag, startPoint x: 375, startPoint y: 163, endPoint x: 254, endPoint y: 137, distance: 124.5
click at [253, 137] on textarea ""9 Months Pregnant SQUIRTING 💦🤫 I was taking cute belly pics on my balcony and …" at bounding box center [338, 133] width 195 height 94
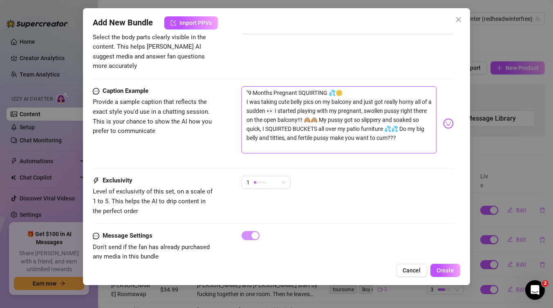
click at [248, 86] on textarea ""9 Months Pregnant SQUIRTING 💦🤫 I was taking cute belly pics on my balcony and …" at bounding box center [338, 119] width 195 height 67
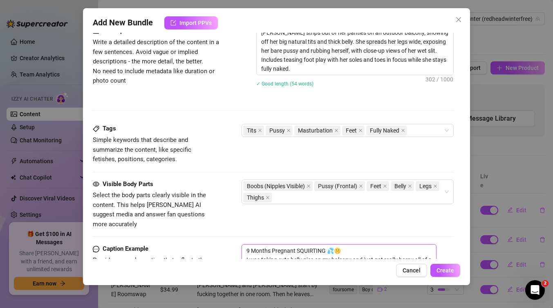
scroll to position [295, 0]
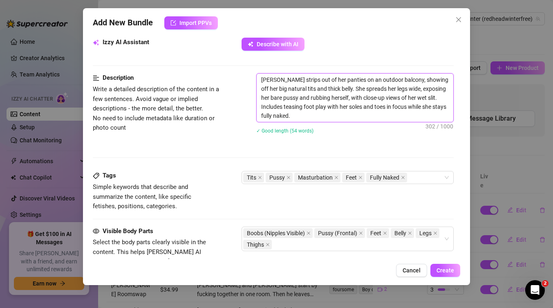
click at [313, 87] on textarea "[PERSON_NAME] strips out of her panties on an outdoor balcony, showing off her …" at bounding box center [355, 98] width 197 height 48
click at [303, 116] on textarea "[PERSON_NAME] strips out of her panties on an outdoor balcony, showing off her …" at bounding box center [355, 98] width 197 height 48
click at [423, 183] on div "Tits Pussy Masturbation Feet Fully Naked" at bounding box center [343, 177] width 200 height 11
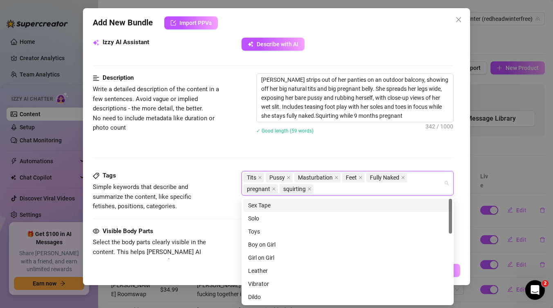
click at [420, 139] on div "[PERSON_NAME] strips out of her panties on an outdoor balcony, showing off her …" at bounding box center [354, 108] width 197 height 71
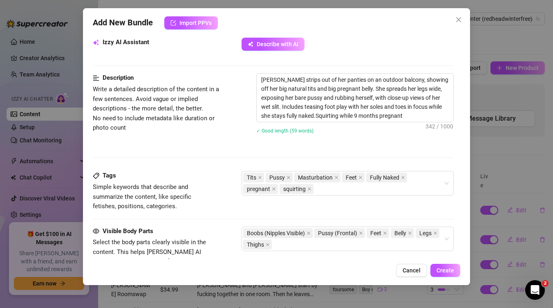
scroll to position [0, 0]
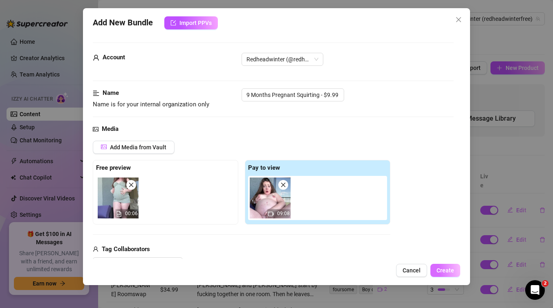
click at [448, 268] on span "Create" at bounding box center [445, 270] width 18 height 7
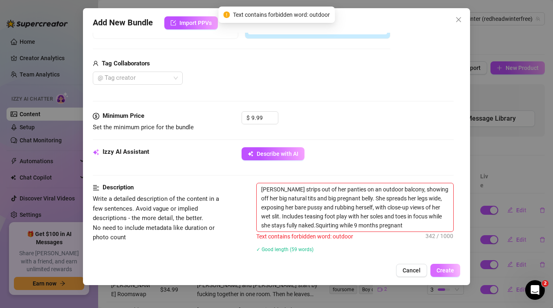
scroll to position [247, 0]
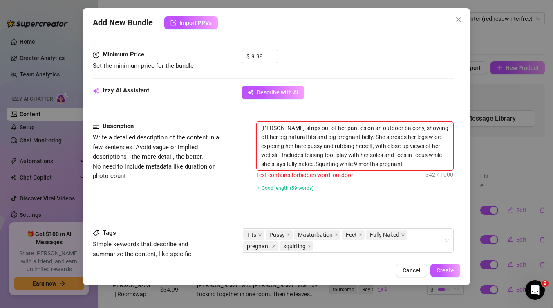
drag, startPoint x: 376, startPoint y: 130, endPoint x: 356, endPoint y: 127, distance: 20.1
click at [356, 128] on textarea "[PERSON_NAME] strips out of her panties on an outdoor balcony, showing off her …" at bounding box center [355, 146] width 197 height 48
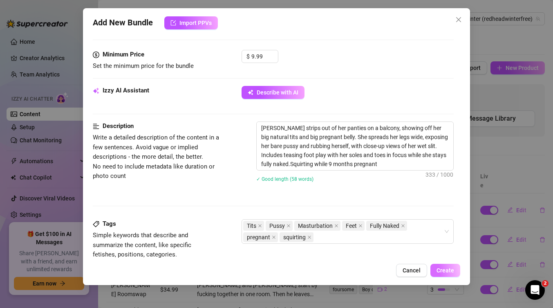
click at [454, 273] on button "Create" at bounding box center [445, 270] width 30 height 13
